Goal: Task Accomplishment & Management: Complete application form

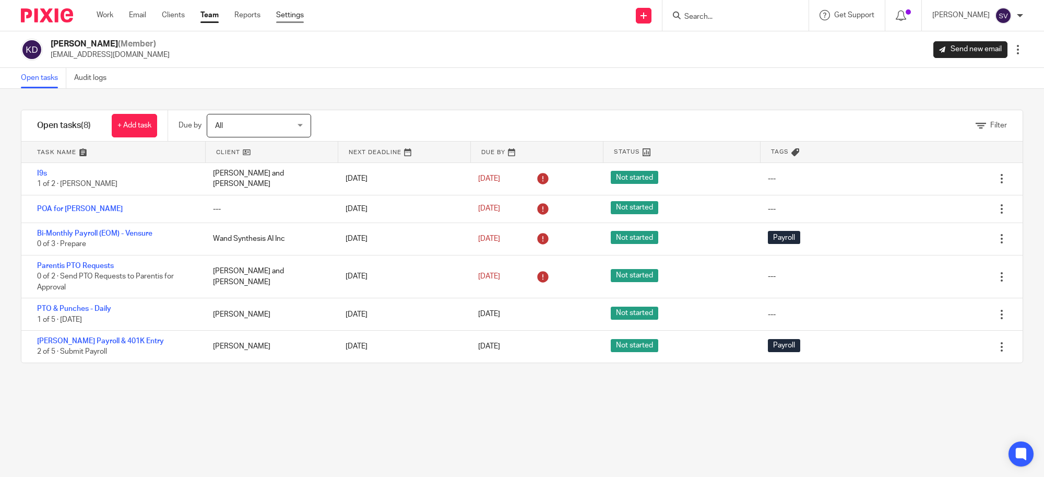
click at [282, 11] on link "Settings" at bounding box center [290, 15] width 28 height 10
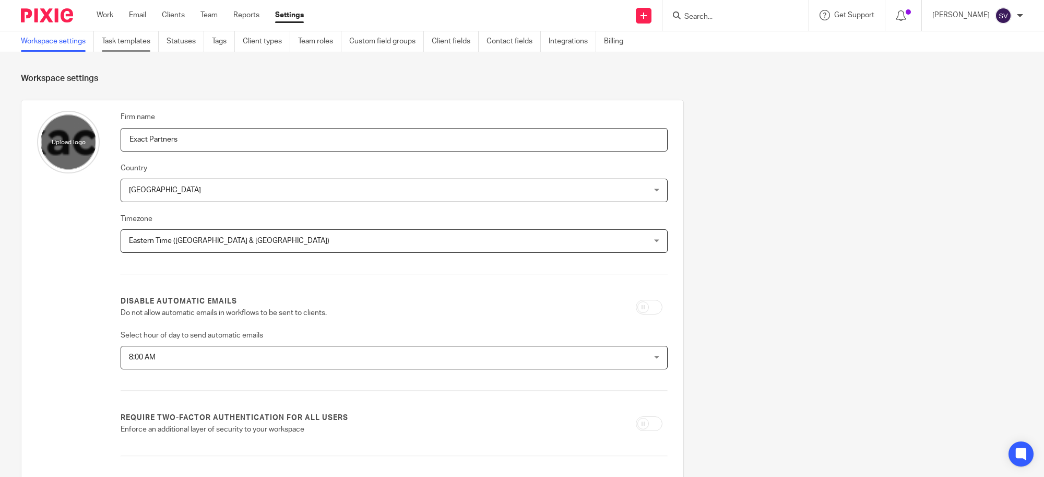
click at [138, 38] on link "Task templates" at bounding box center [130, 41] width 57 height 20
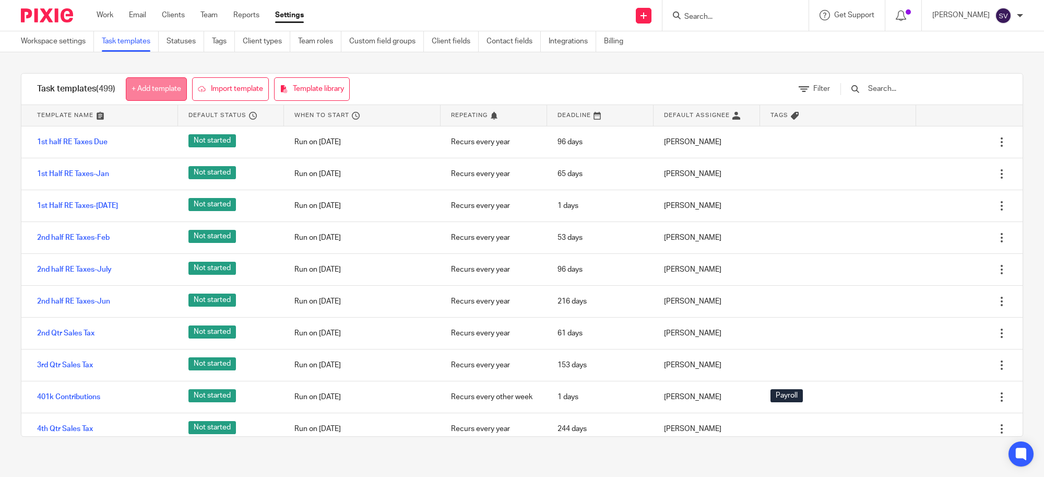
click at [169, 87] on link "+ Add template" at bounding box center [156, 88] width 61 height 23
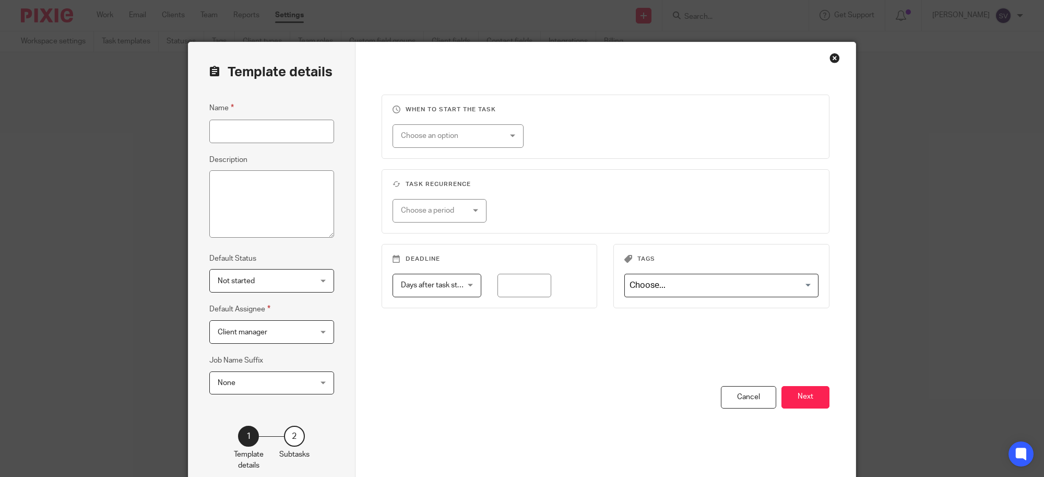
click at [265, 128] on input "Name" at bounding box center [271, 131] width 125 height 23
type input "Also Cap - Bi-weekly Payroll"
click at [444, 135] on div "Choose an option" at bounding box center [450, 136] width 98 height 22
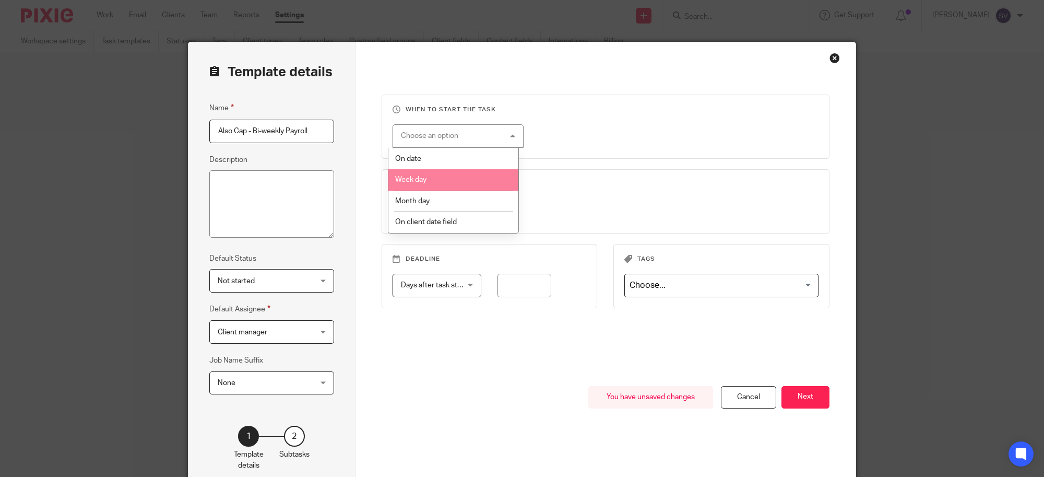
click at [437, 174] on li "Week day" at bounding box center [453, 179] width 130 height 21
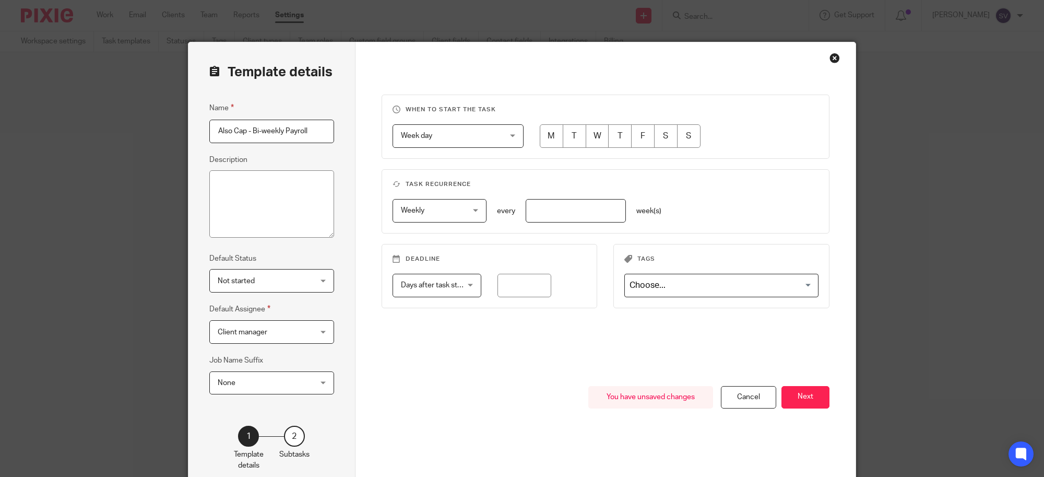
click at [549, 135] on input "radio" at bounding box center [551, 135] width 23 height 23
radio input "true"
click at [546, 215] on input "number" at bounding box center [576, 210] width 100 height 23
type input "2"
click at [497, 142] on div "Week day Week day" at bounding box center [458, 135] width 131 height 23
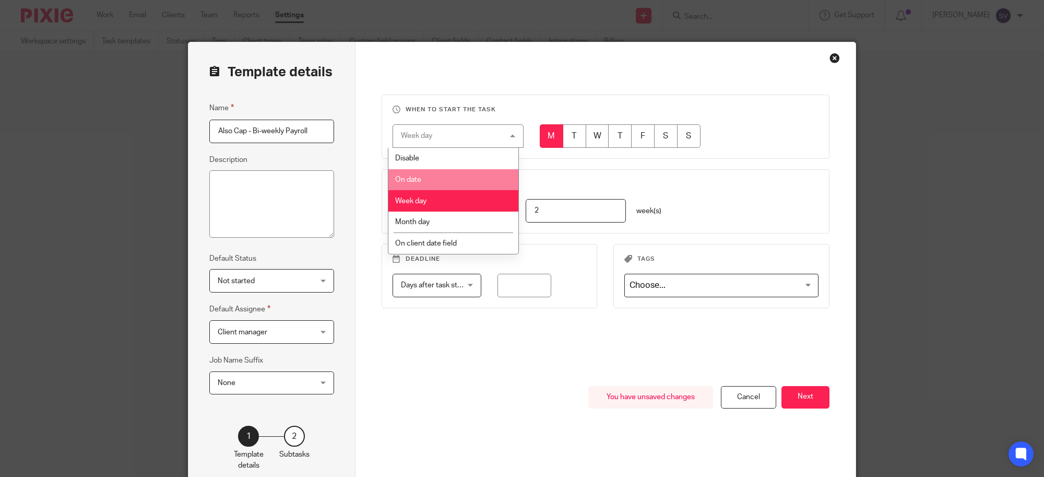
click at [444, 173] on li "On date" at bounding box center [453, 179] width 130 height 21
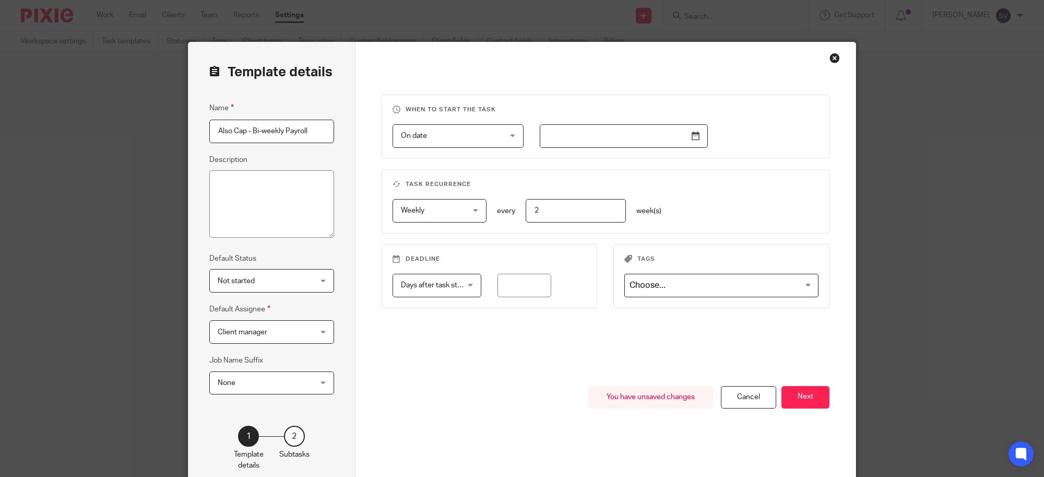
click at [697, 140] on input "text" at bounding box center [624, 135] width 168 height 23
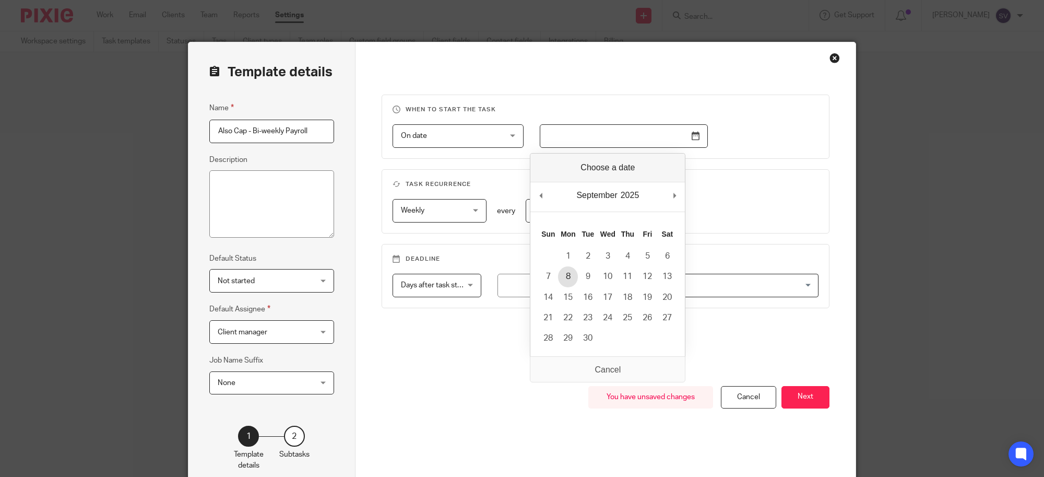
type input "2025-09-08"
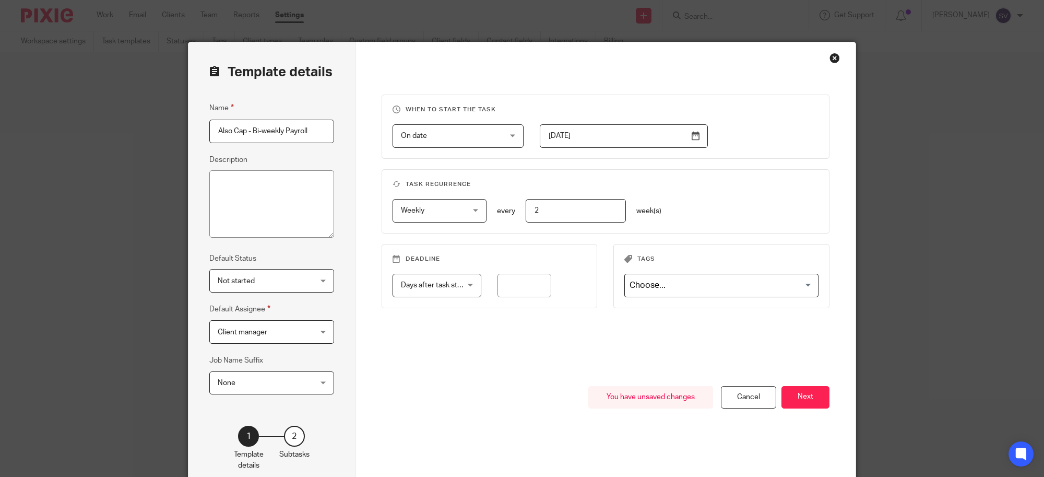
click at [707, 290] on input "Search for option" at bounding box center [719, 285] width 186 height 18
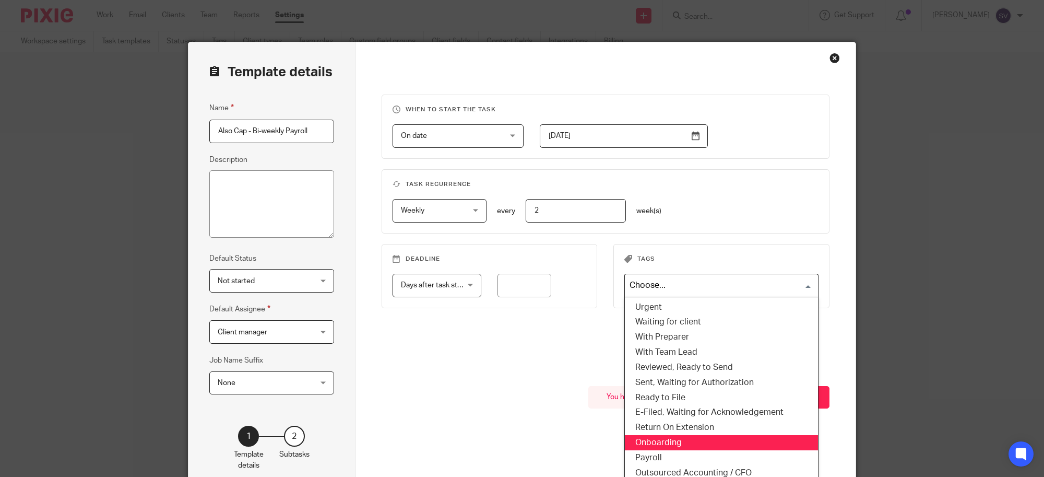
scroll to position [1, 0]
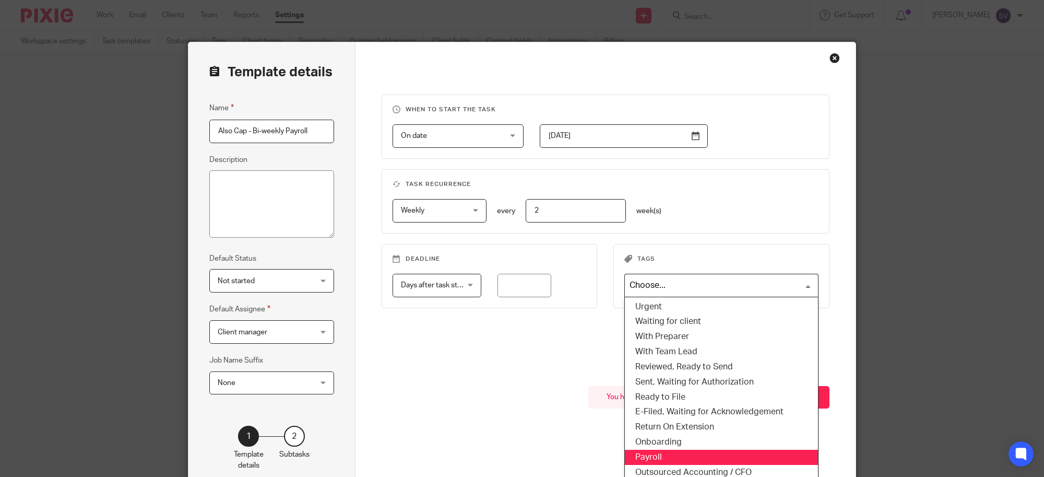
click at [648, 456] on li "Payroll" at bounding box center [721, 456] width 193 height 15
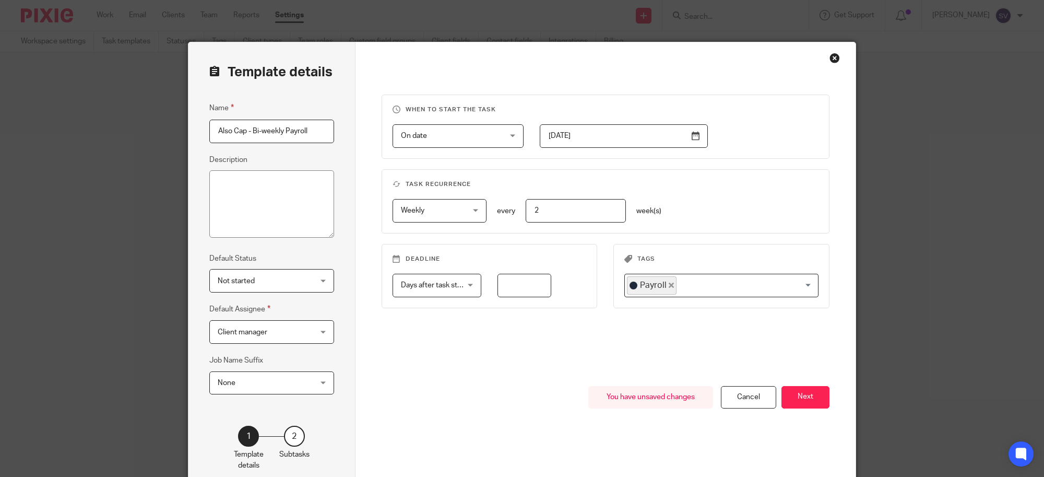
click at [523, 290] on input "number" at bounding box center [524, 285] width 54 height 23
type input "2"
click at [529, 343] on div "When to start the task On date On date Disable On date Week day Month day On cl…" at bounding box center [606, 239] width 448 height 291
click at [818, 395] on button "Next" at bounding box center [805, 397] width 48 height 22
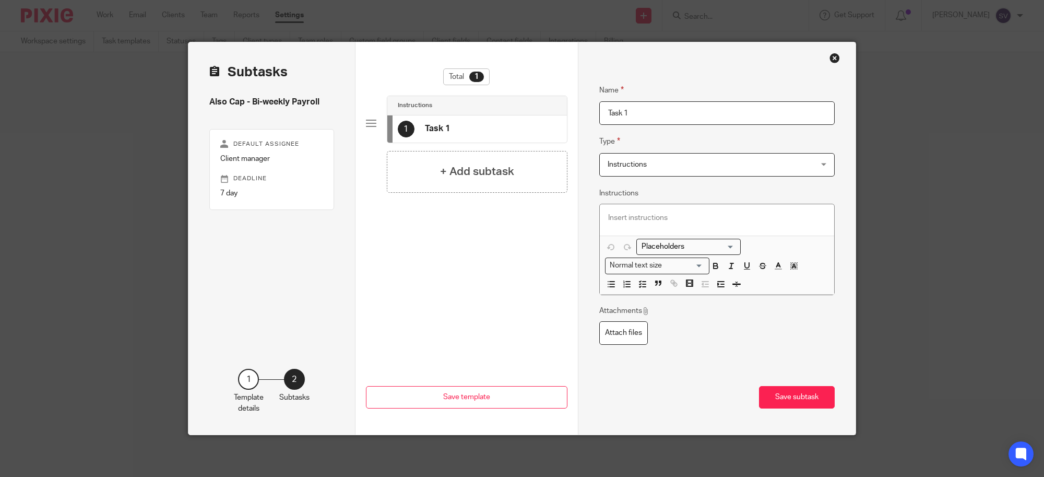
click at [643, 105] on input "Task 1" at bounding box center [717, 112] width 236 height 23
type input "Prepare Payroll"
click at [481, 185] on div "+ Add subtask" at bounding box center [477, 172] width 181 height 42
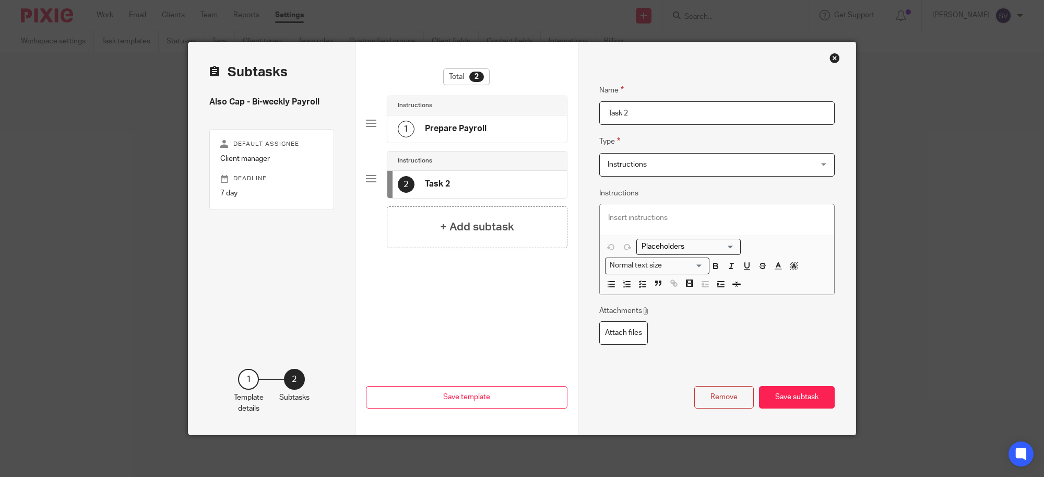
click at [615, 116] on input "Task 2" at bounding box center [717, 112] width 236 height 23
type input "Approval Email"
click at [525, 225] on div "+ Add subtask" at bounding box center [477, 227] width 181 height 42
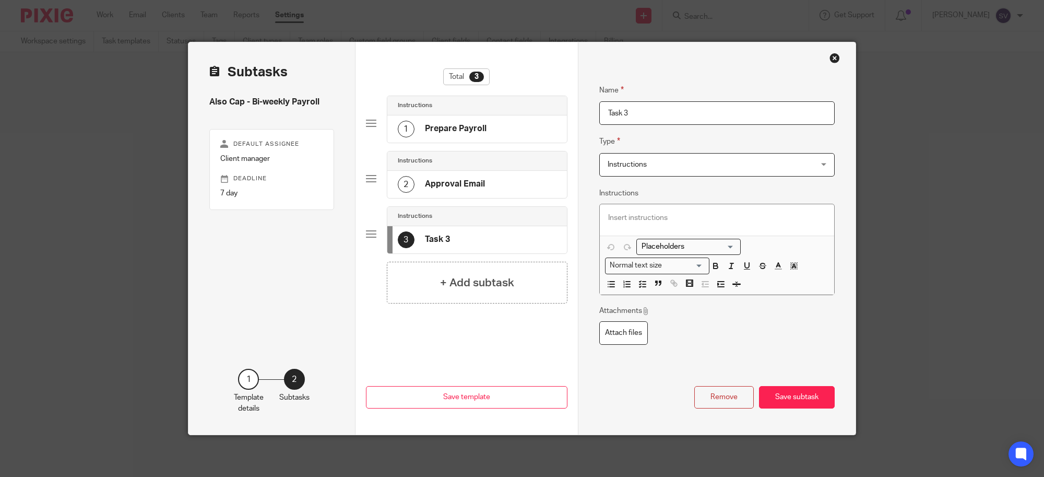
click at [622, 114] on input "Task 3" at bounding box center [717, 112] width 236 height 23
type input "Submit"
click at [804, 400] on button "Save subtask" at bounding box center [797, 397] width 76 height 22
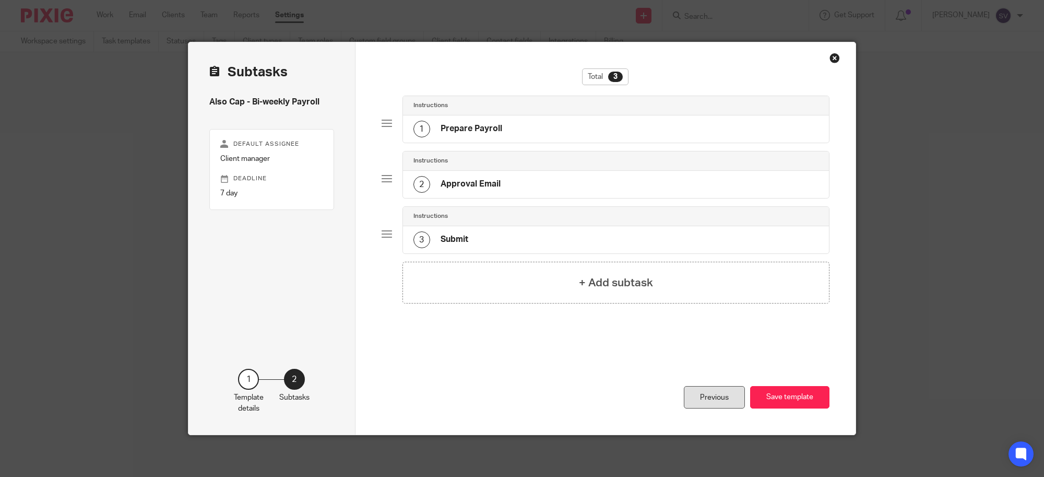
click at [723, 398] on div "Previous" at bounding box center [714, 397] width 61 height 22
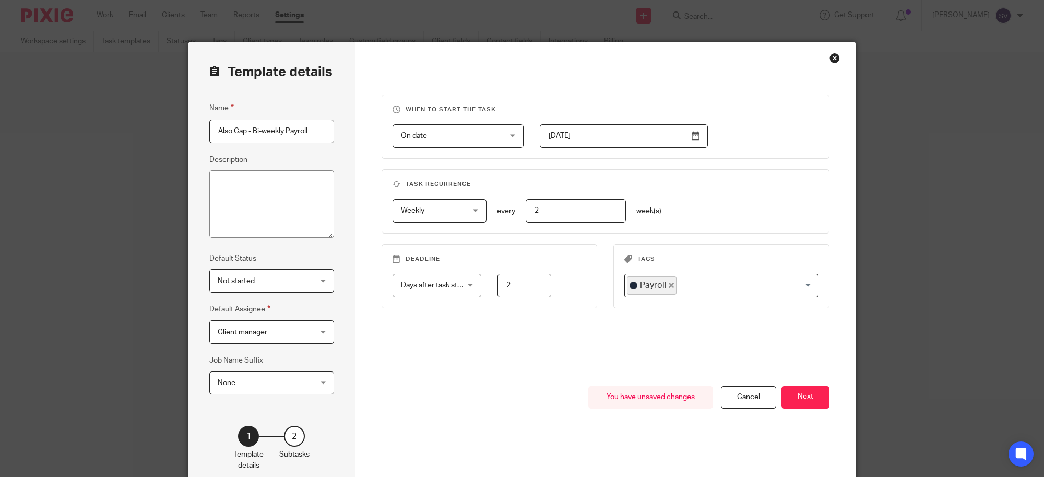
click at [242, 341] on span "Client manager" at bounding box center [264, 331] width 92 height 22
type input "karl"
click at [254, 192] on li "[PERSON_NAME]" at bounding box center [266, 187] width 123 height 21
click at [500, 342] on div "When to start the task On date On date Disable On date Week day Month day On cl…" at bounding box center [606, 239] width 448 height 291
click at [815, 393] on button "Next" at bounding box center [805, 397] width 48 height 22
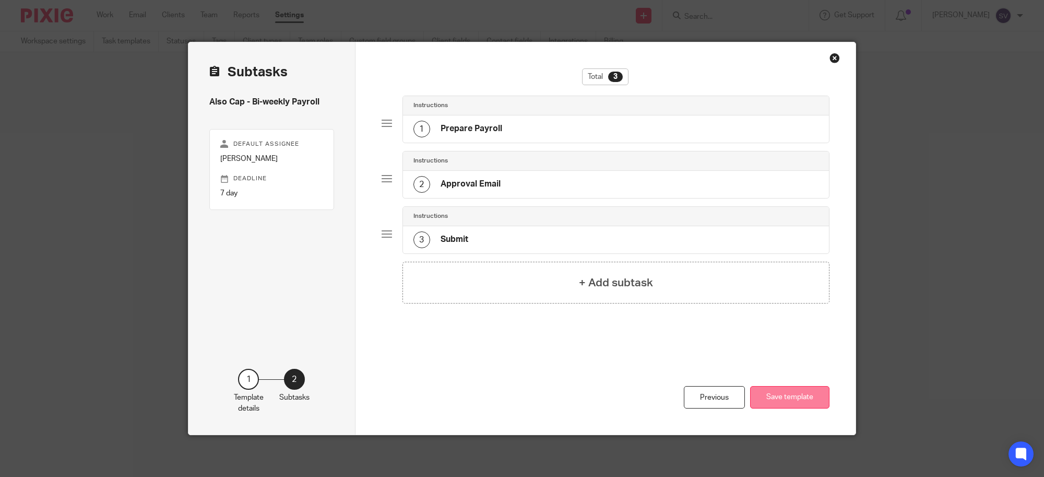
click at [810, 395] on button "Save template" at bounding box center [789, 397] width 79 height 22
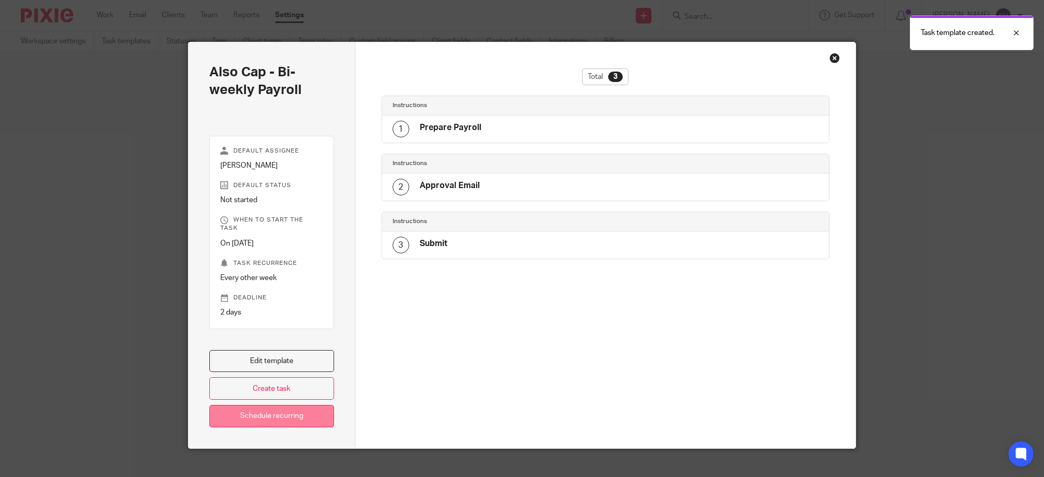
click at [319, 408] on link "Schedule recurring" at bounding box center [271, 416] width 125 height 22
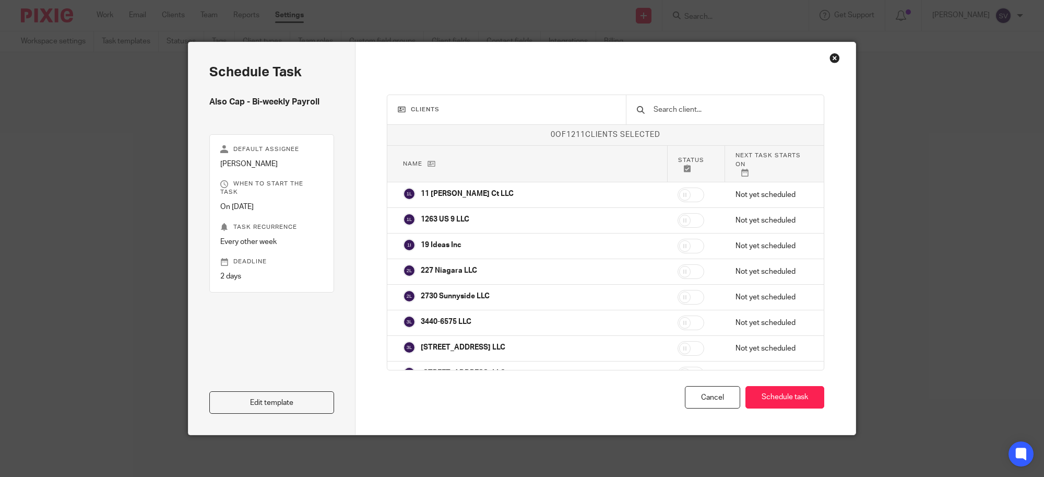
click at [705, 107] on input "text" at bounding box center [732, 109] width 161 height 11
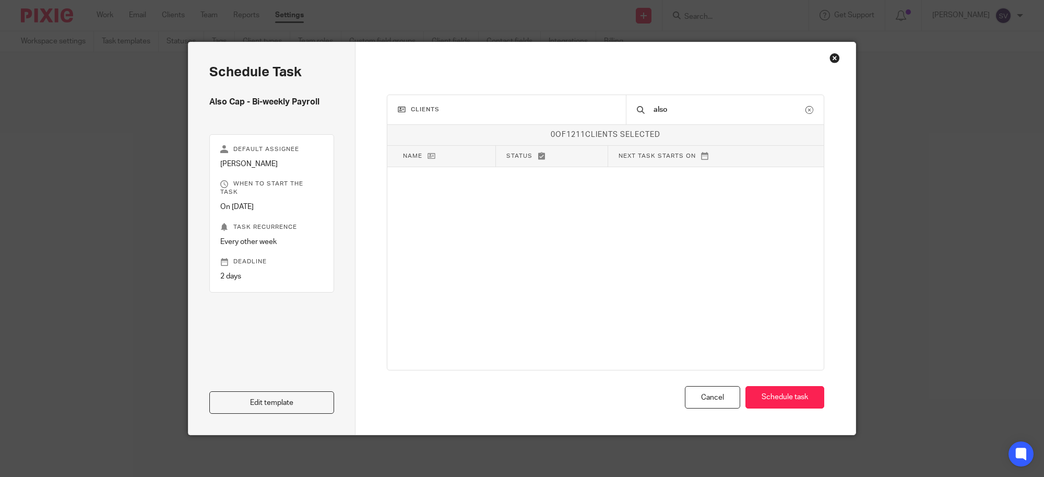
click at [696, 108] on input "also" at bounding box center [728, 109] width 153 height 11
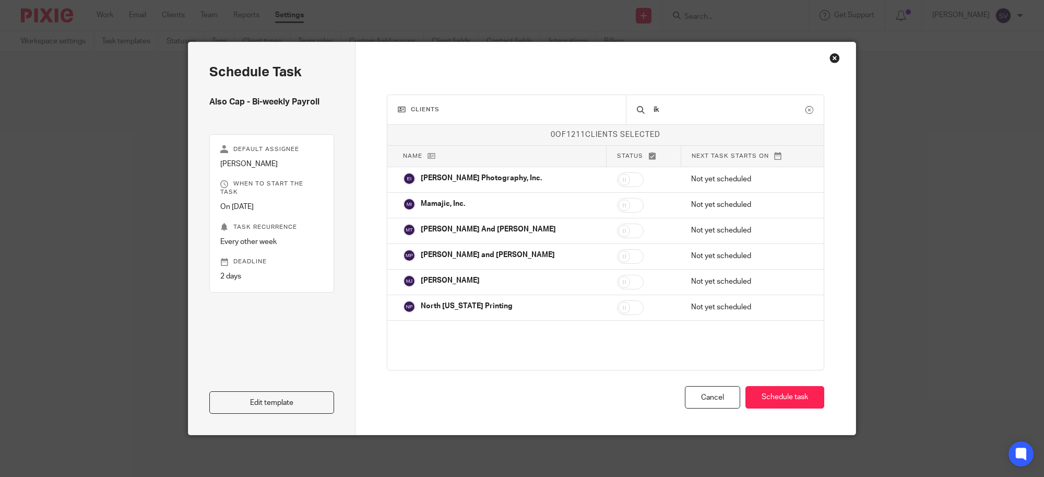
type input "i"
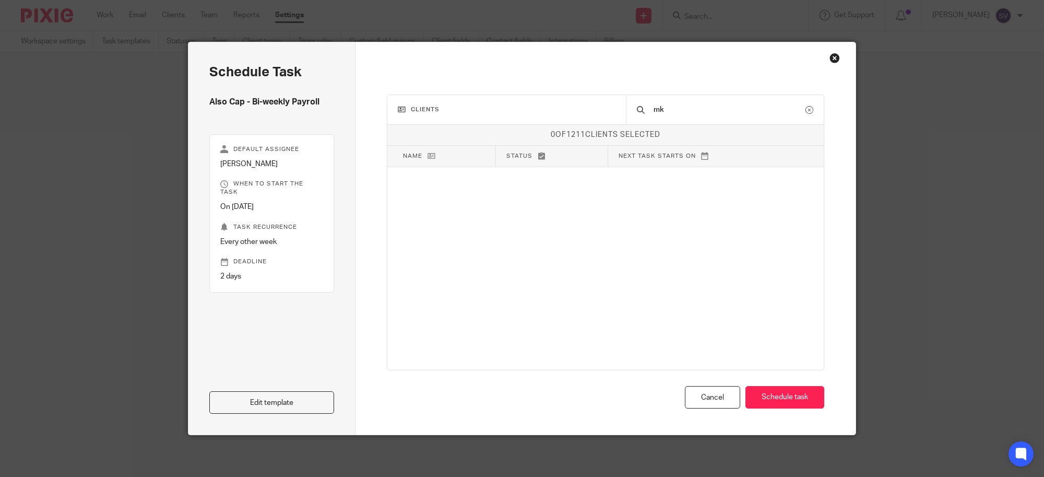
type input "m"
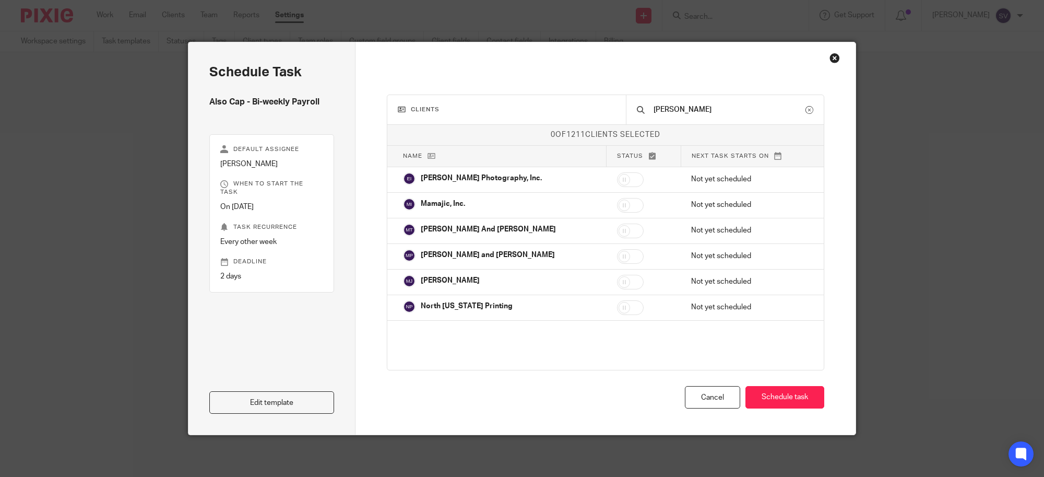
click at [671, 115] on input "mike" at bounding box center [728, 109] width 153 height 11
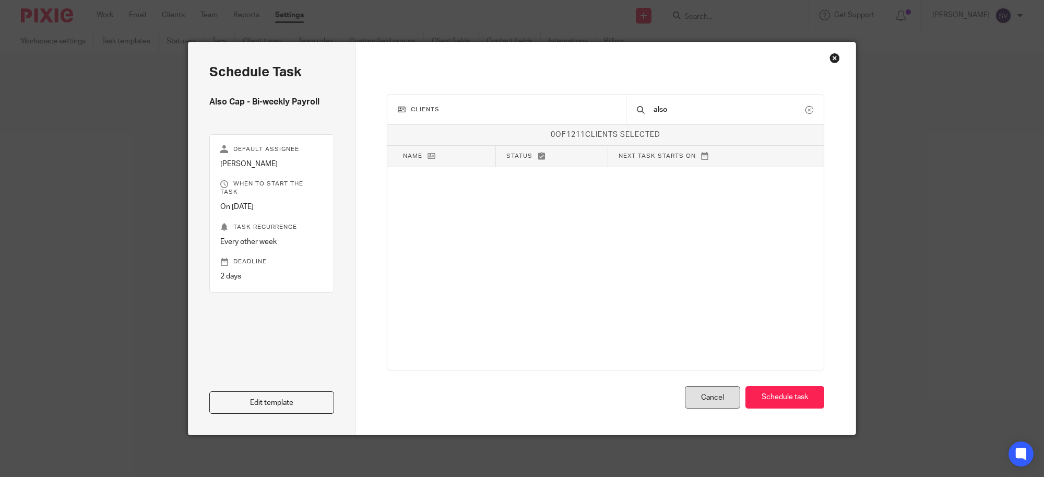
type input "also"
click at [706, 394] on div "Cancel" at bounding box center [712, 397] width 55 height 22
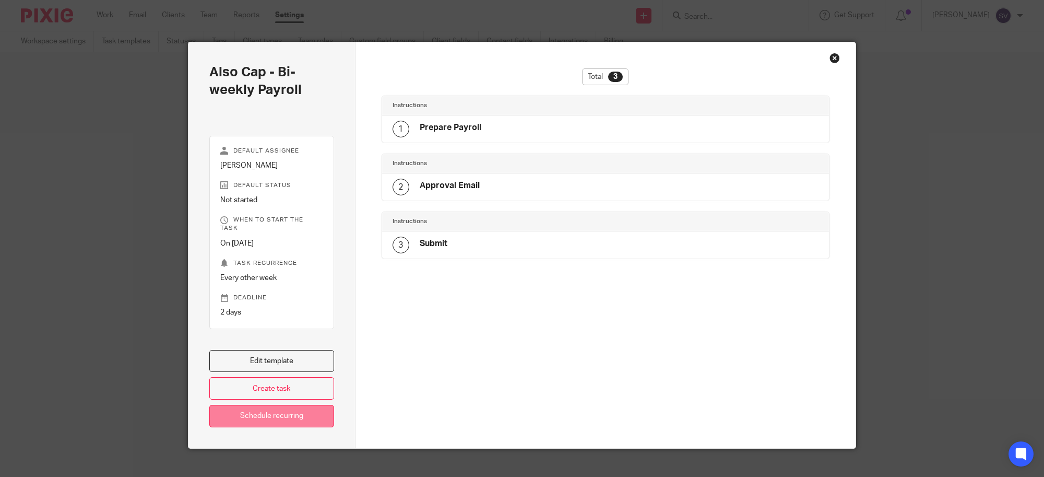
click at [254, 405] on link "Schedule recurring" at bounding box center [271, 416] width 125 height 22
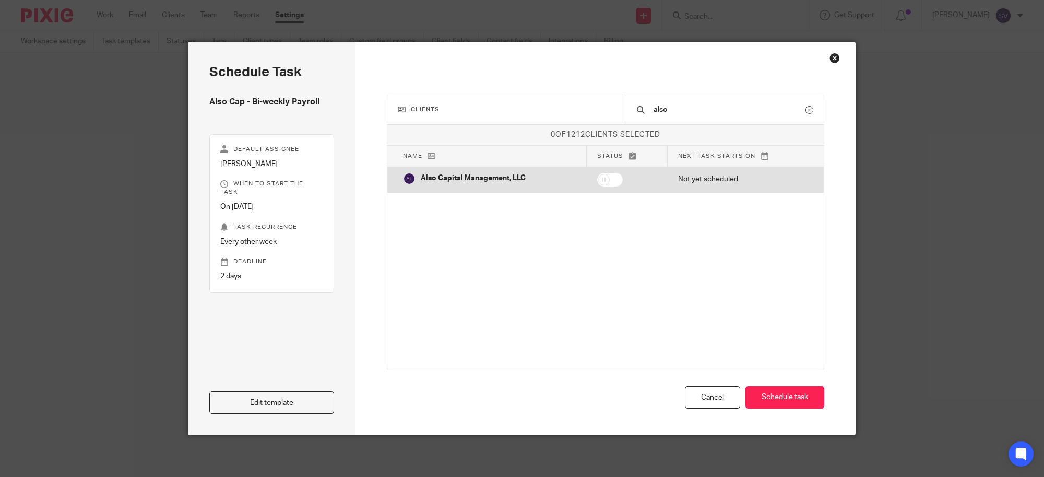
type input "also"
click at [610, 184] on input "checkbox" at bounding box center [610, 179] width 27 height 15
checkbox input "true"
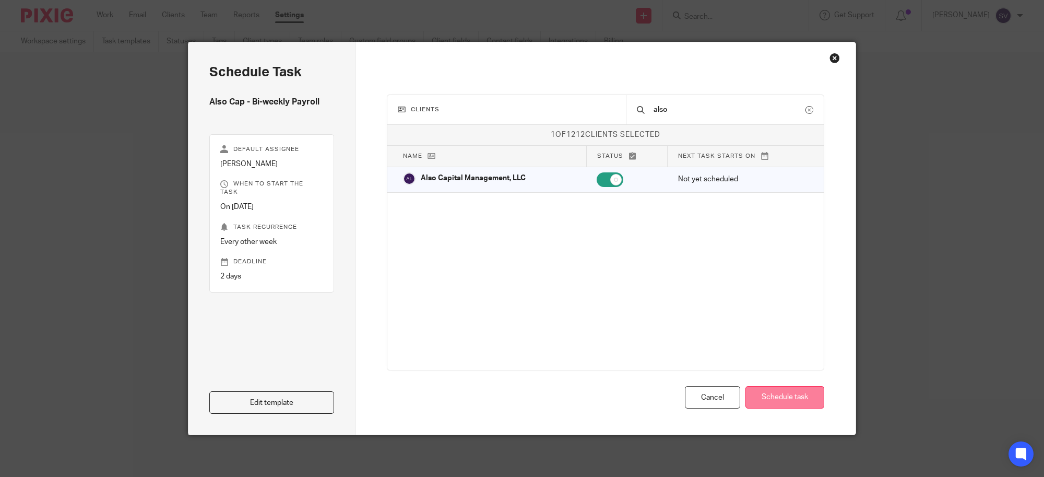
click at [791, 389] on button "Schedule task" at bounding box center [784, 397] width 79 height 22
